Goal: Obtain resource: Download file/media

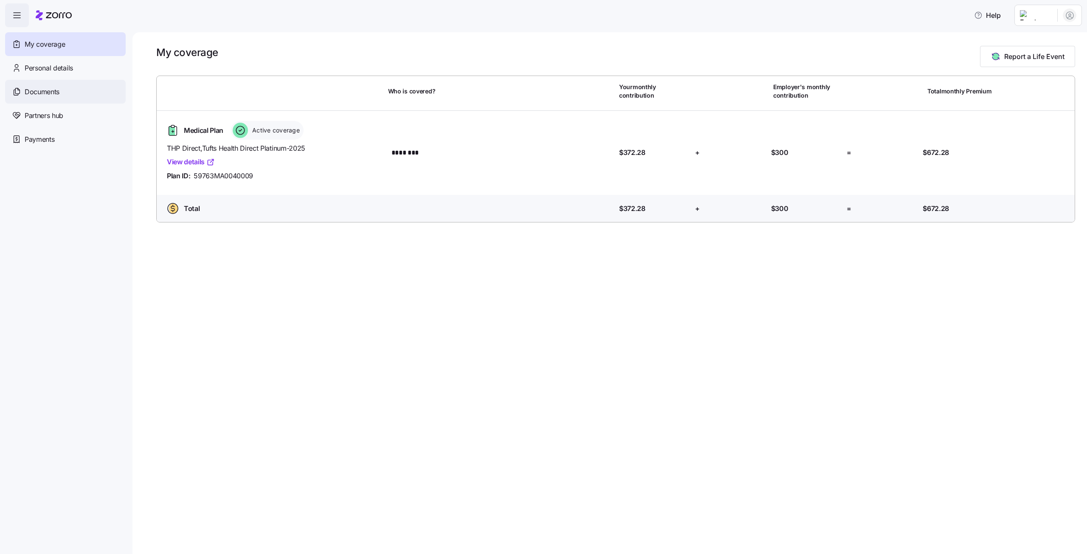
click at [52, 90] on span "Documents" at bounding box center [42, 92] width 35 height 11
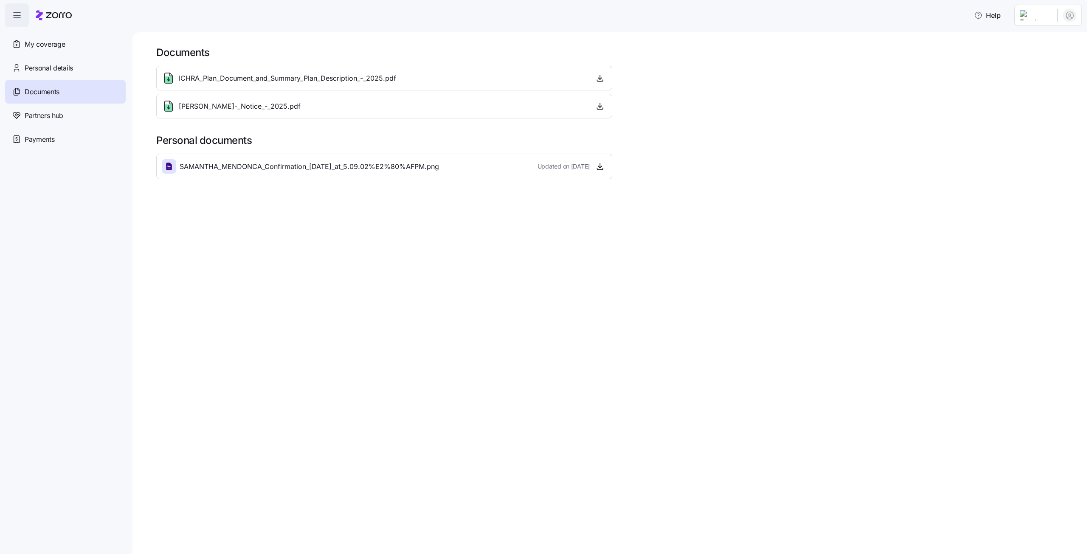
click at [264, 85] on div "ICHRA_Plan_Document_and_Summary_Plan_Description_-_2025.pdf" at bounding box center [279, 78] width 234 height 14
click at [603, 77] on icon "button" at bounding box center [600, 78] width 8 height 8
click at [294, 164] on span "SAMANTHA_MENDONCA_Confirmation_[DATE]_at_5.09.02%E2%80%AFPM.png" at bounding box center [310, 166] width 260 height 11
click at [604, 169] on span "button" at bounding box center [600, 166] width 13 height 13
click at [601, 166] on icon "button" at bounding box center [600, 166] width 8 height 8
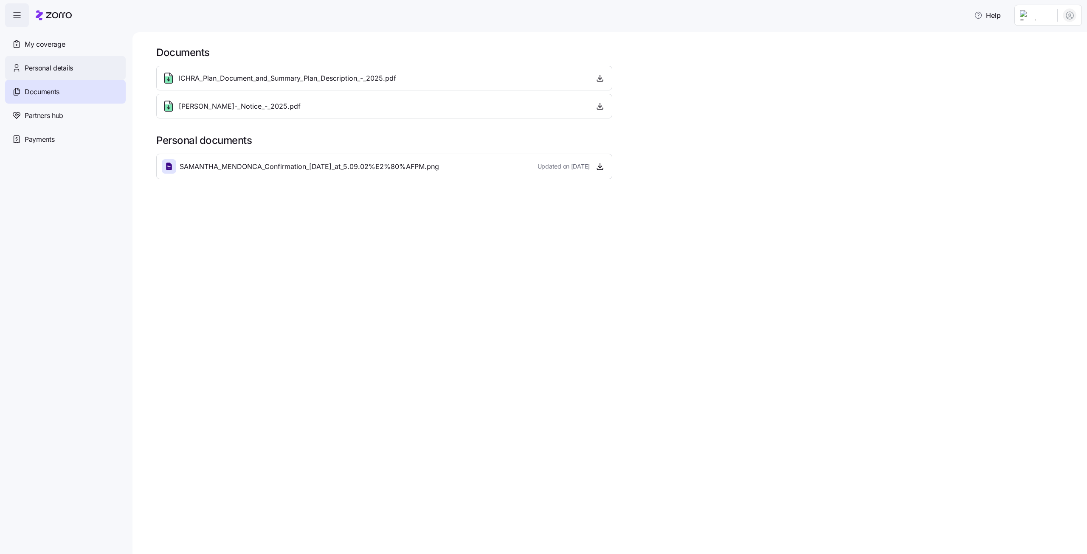
click at [51, 70] on span "Personal details" at bounding box center [49, 68] width 48 height 11
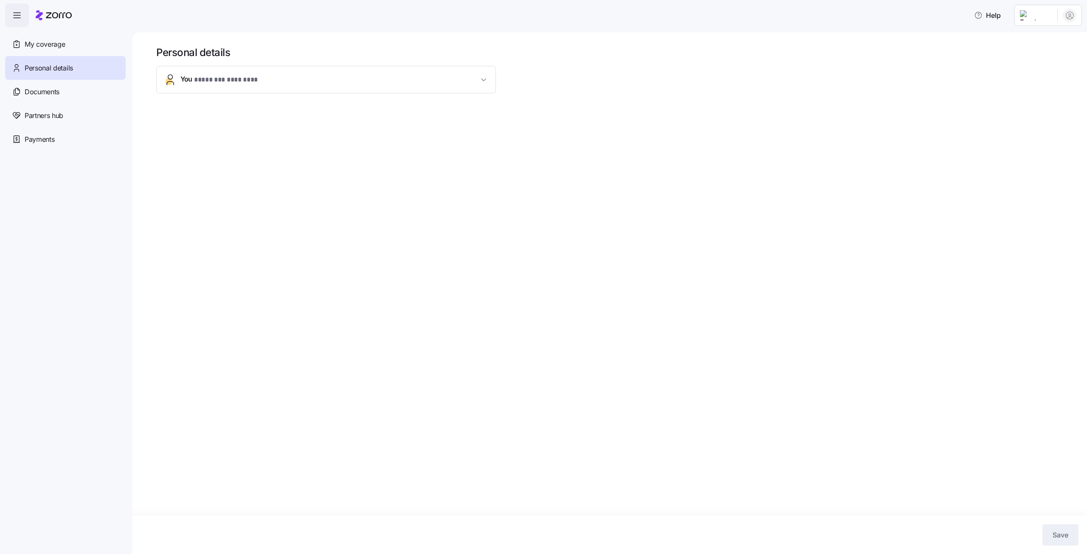
click at [219, 82] on span "* ******** ******** *" at bounding box center [236, 80] width 84 height 11
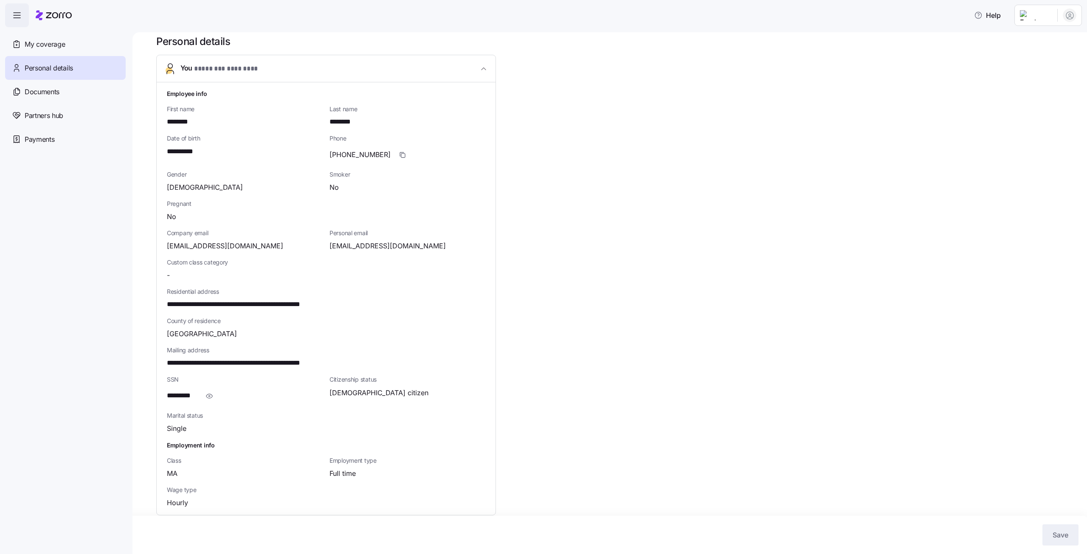
scroll to position [17, 0]
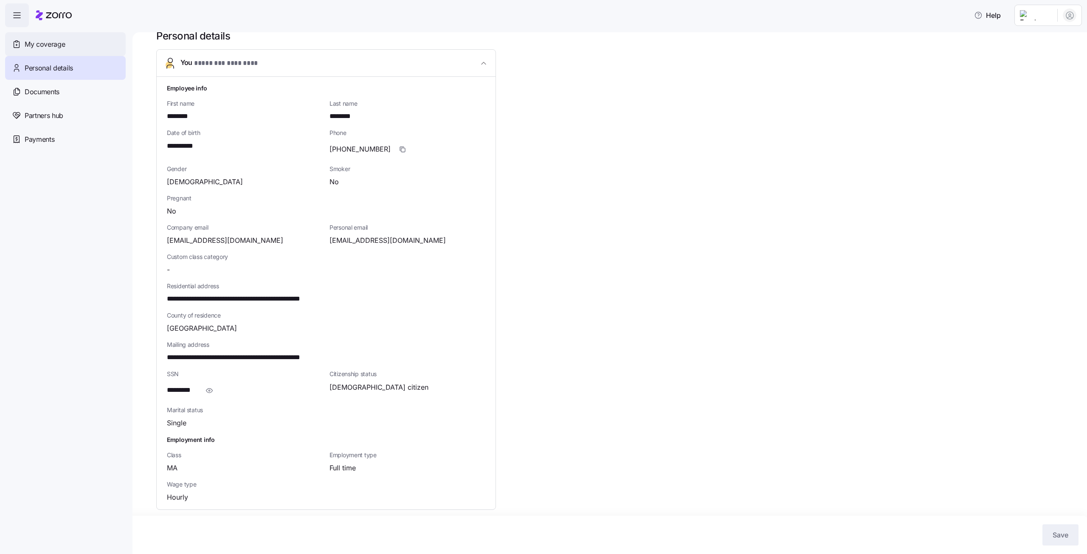
click at [39, 48] on span "My coverage" at bounding box center [45, 44] width 40 height 11
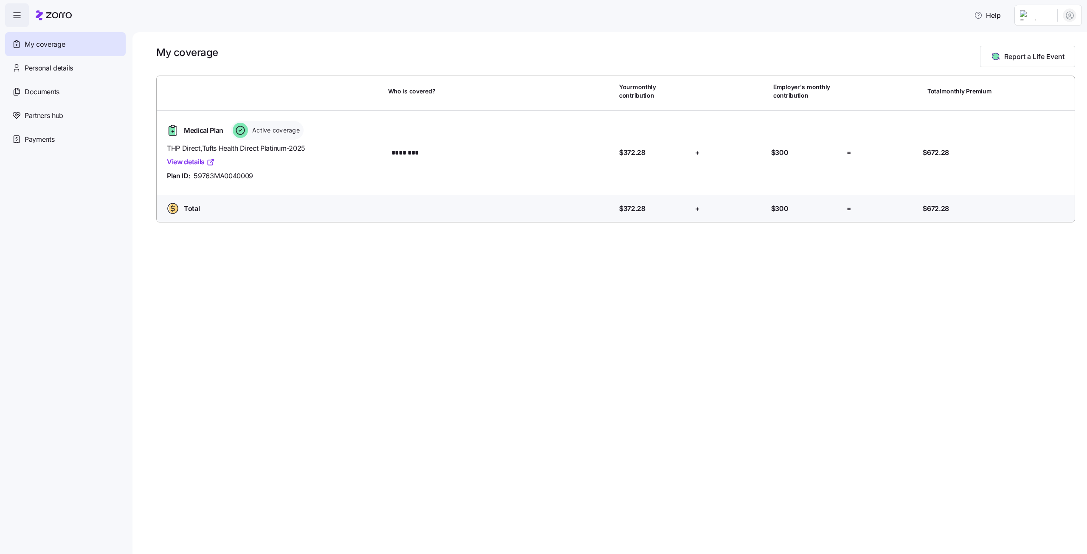
click at [181, 163] on link "View details" at bounding box center [191, 162] width 48 height 11
drag, startPoint x: 543, startPoint y: 398, endPoint x: 532, endPoint y: 390, distance: 13.2
click at [213, 175] on span "59763MA0040009" at bounding box center [223, 176] width 59 height 11
click at [13, 9] on span "button" at bounding box center [17, 15] width 23 height 23
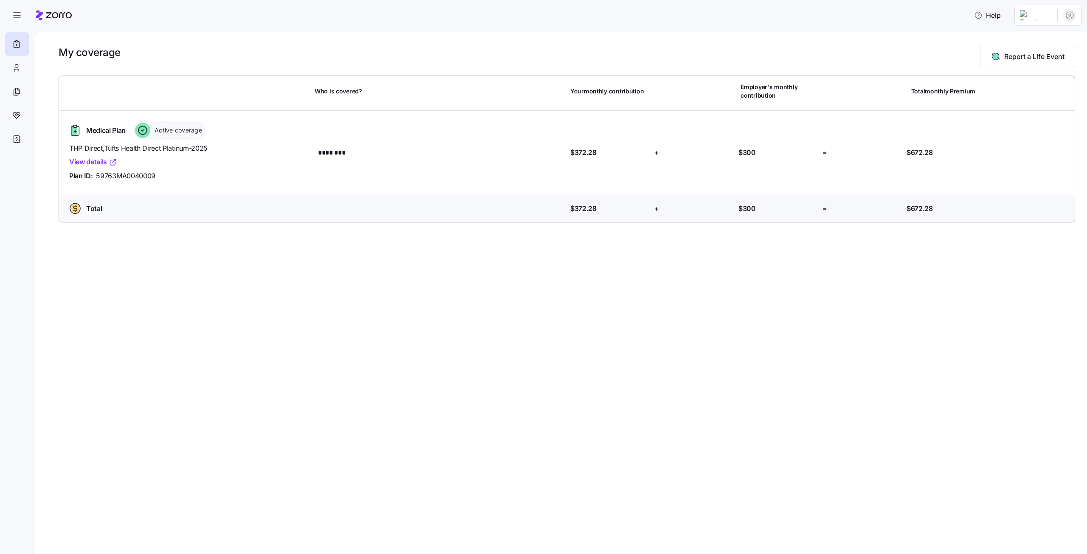
click at [130, 178] on span "59763MA0040009" at bounding box center [125, 176] width 59 height 11
click at [99, 133] on span "Medical Plan" at bounding box center [106, 130] width 40 height 11
click at [20, 95] on icon at bounding box center [16, 92] width 9 height 10
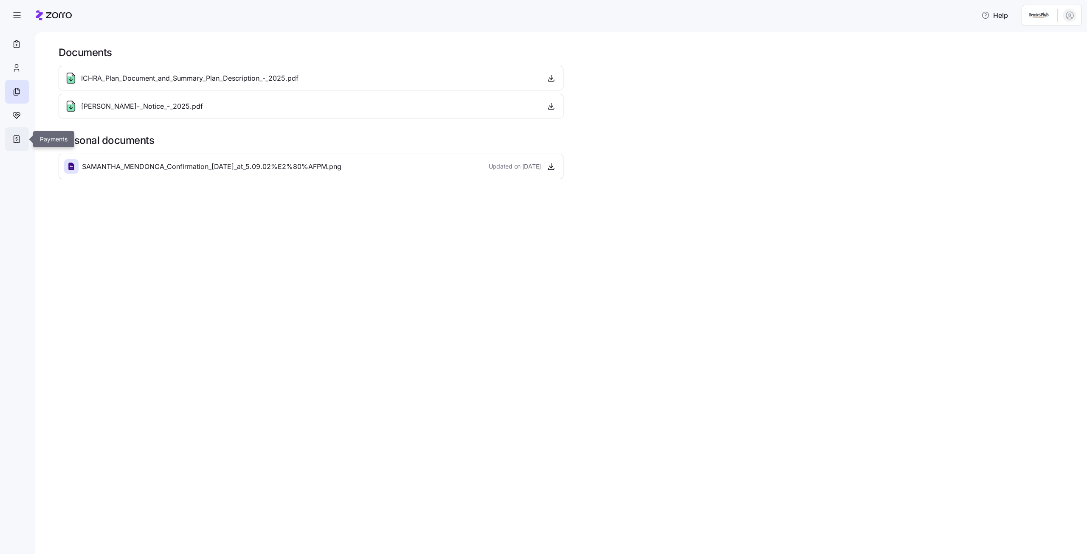
click at [23, 139] on div at bounding box center [17, 139] width 24 height 24
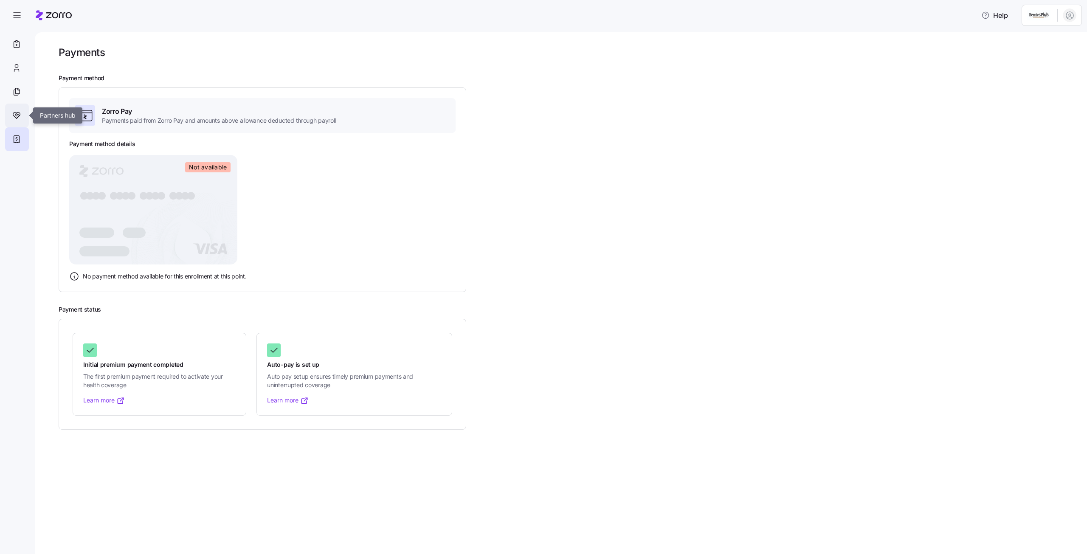
click at [17, 118] on icon at bounding box center [17, 117] width 1 height 1
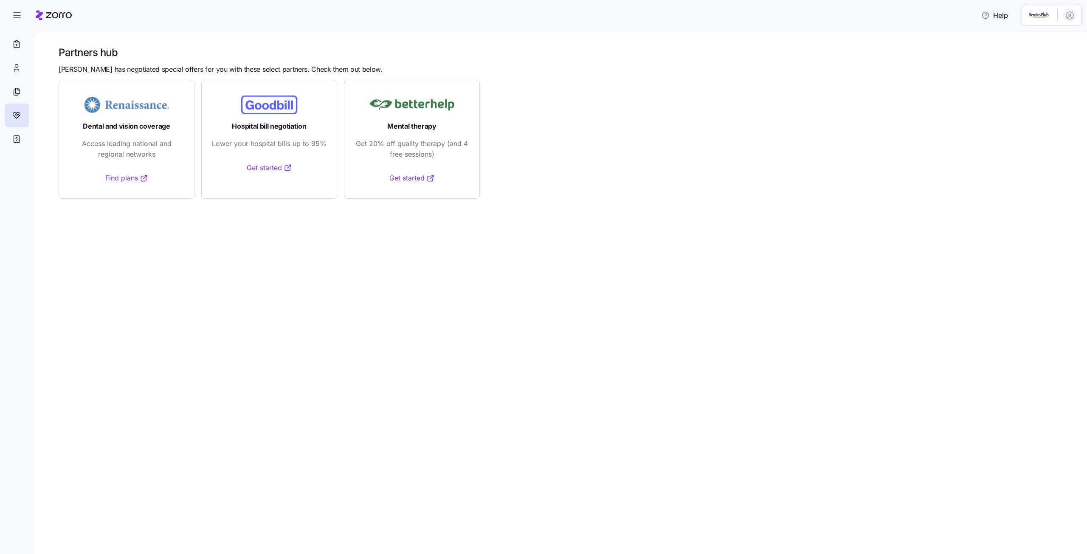
click at [414, 177] on link "Get started" at bounding box center [411, 178] width 45 height 11
click at [20, 45] on icon at bounding box center [16, 44] width 9 height 10
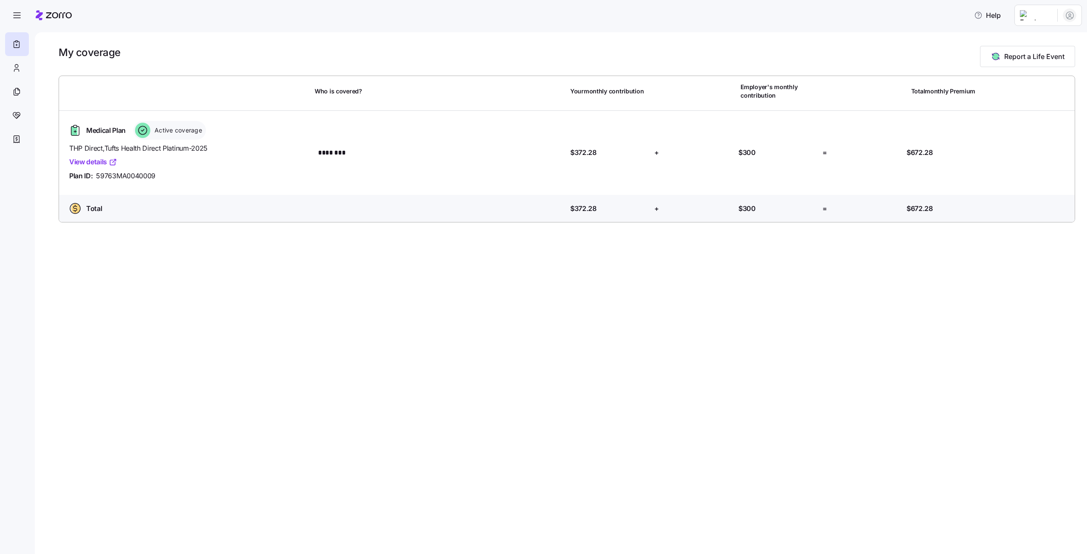
click at [120, 147] on span "THP Direct , Tufts Health Direct Platinum-2025" at bounding box center [188, 148] width 239 height 11
